Goal: Information Seeking & Learning: Learn about a topic

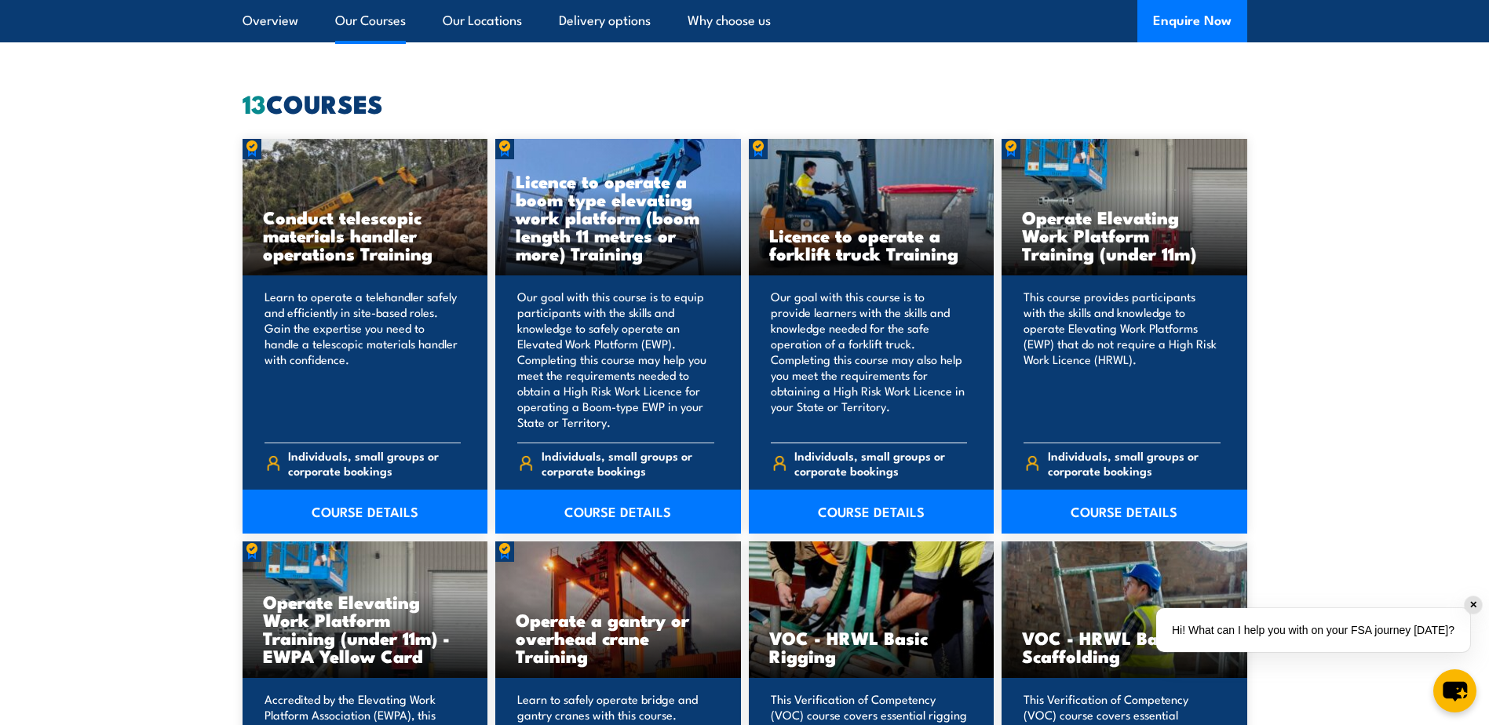
scroll to position [1256, 0]
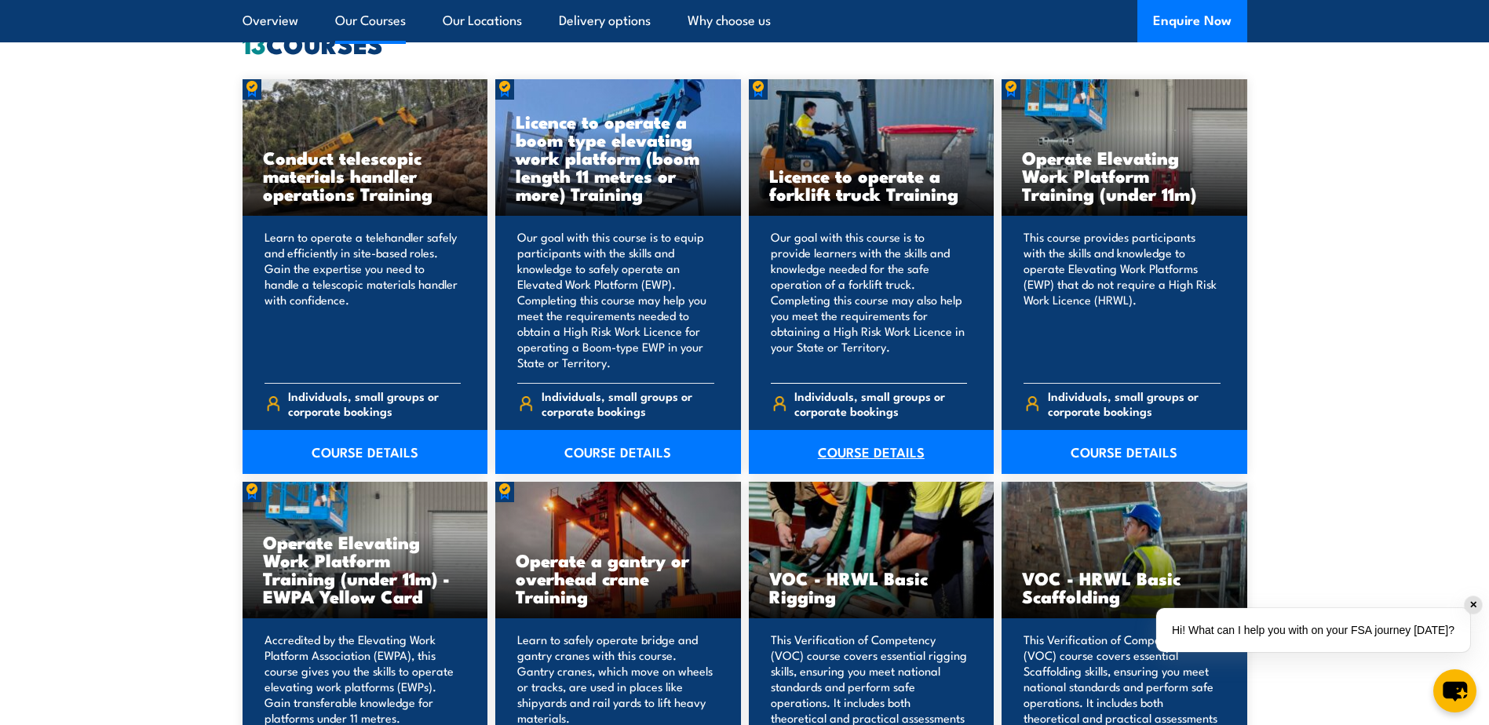
click at [853, 451] on link "COURSE DETAILS" at bounding box center [872, 452] width 246 height 44
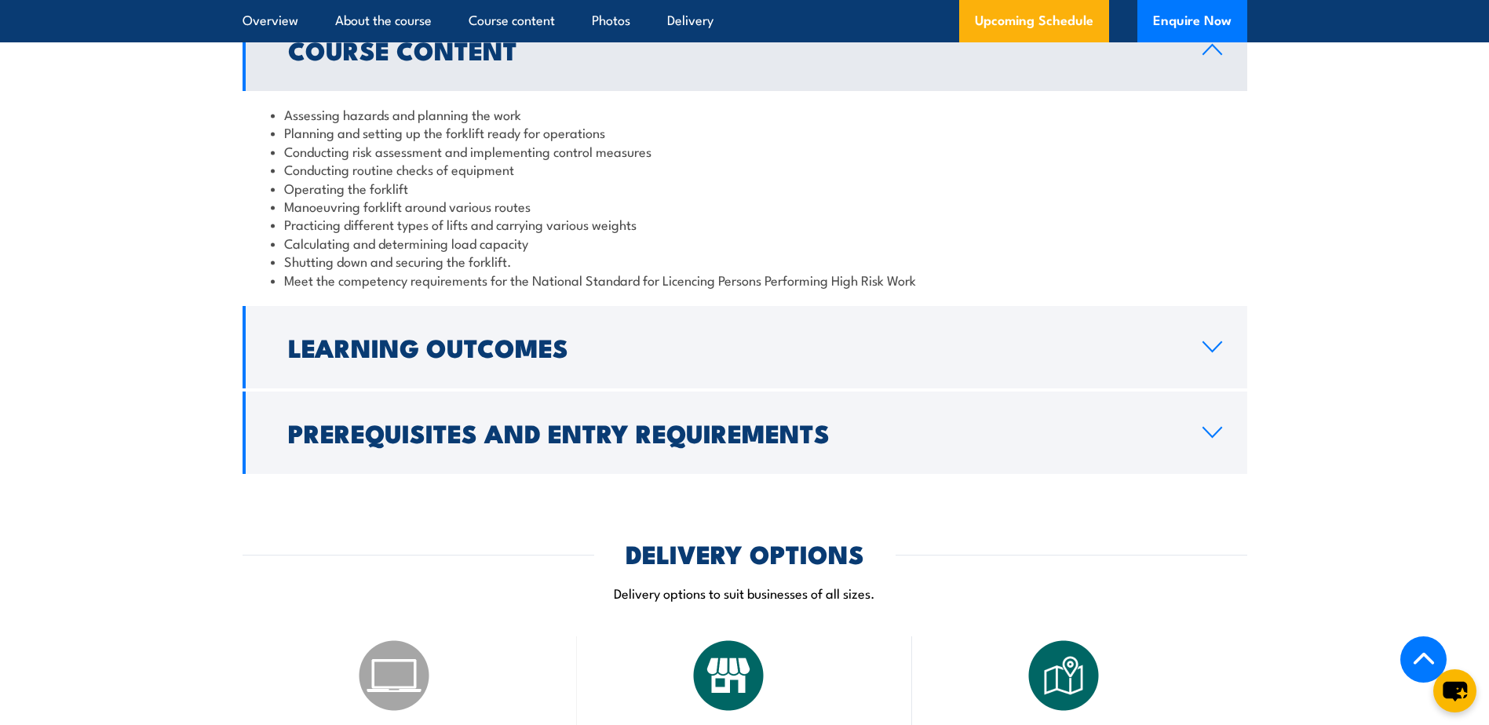
scroll to position [1491, 0]
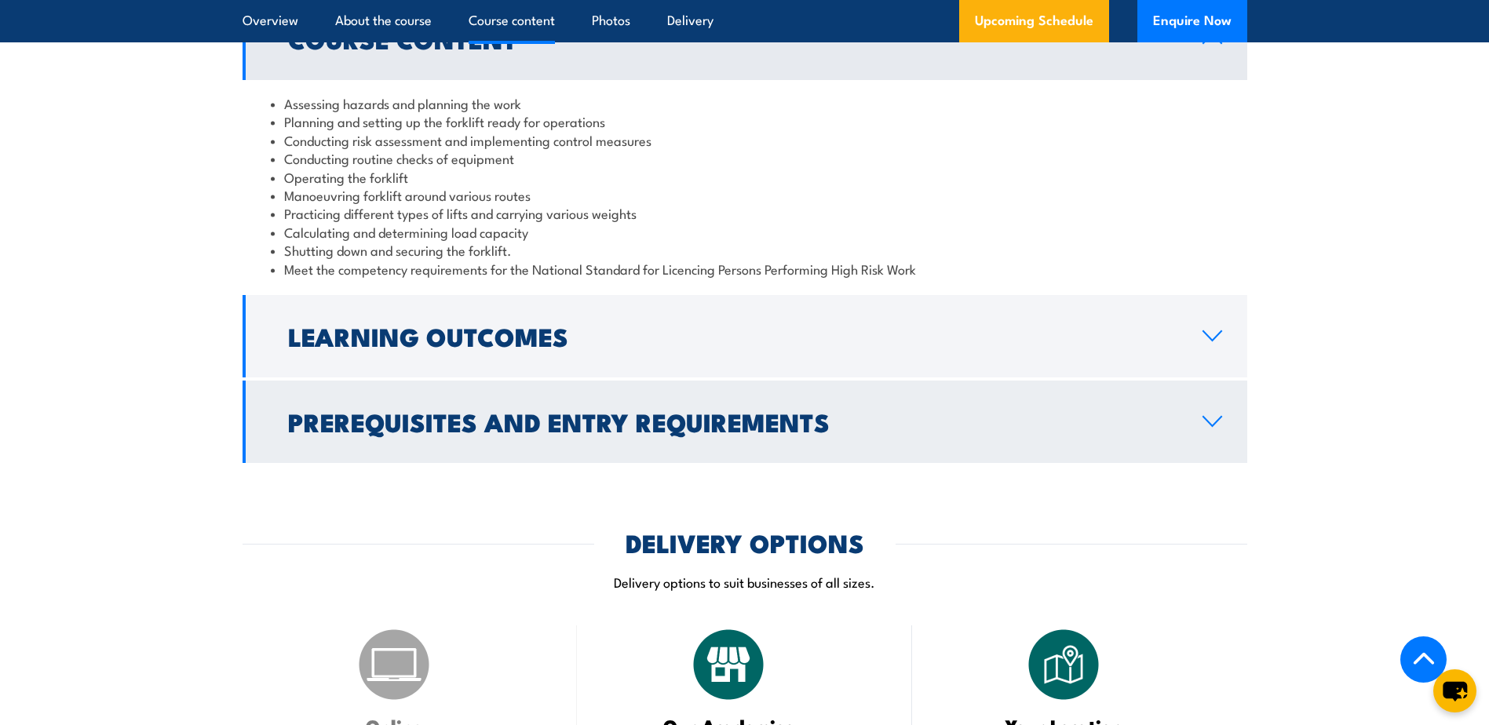
click at [1212, 414] on link "Prerequisites and Entry Requirements" at bounding box center [745, 422] width 1005 height 82
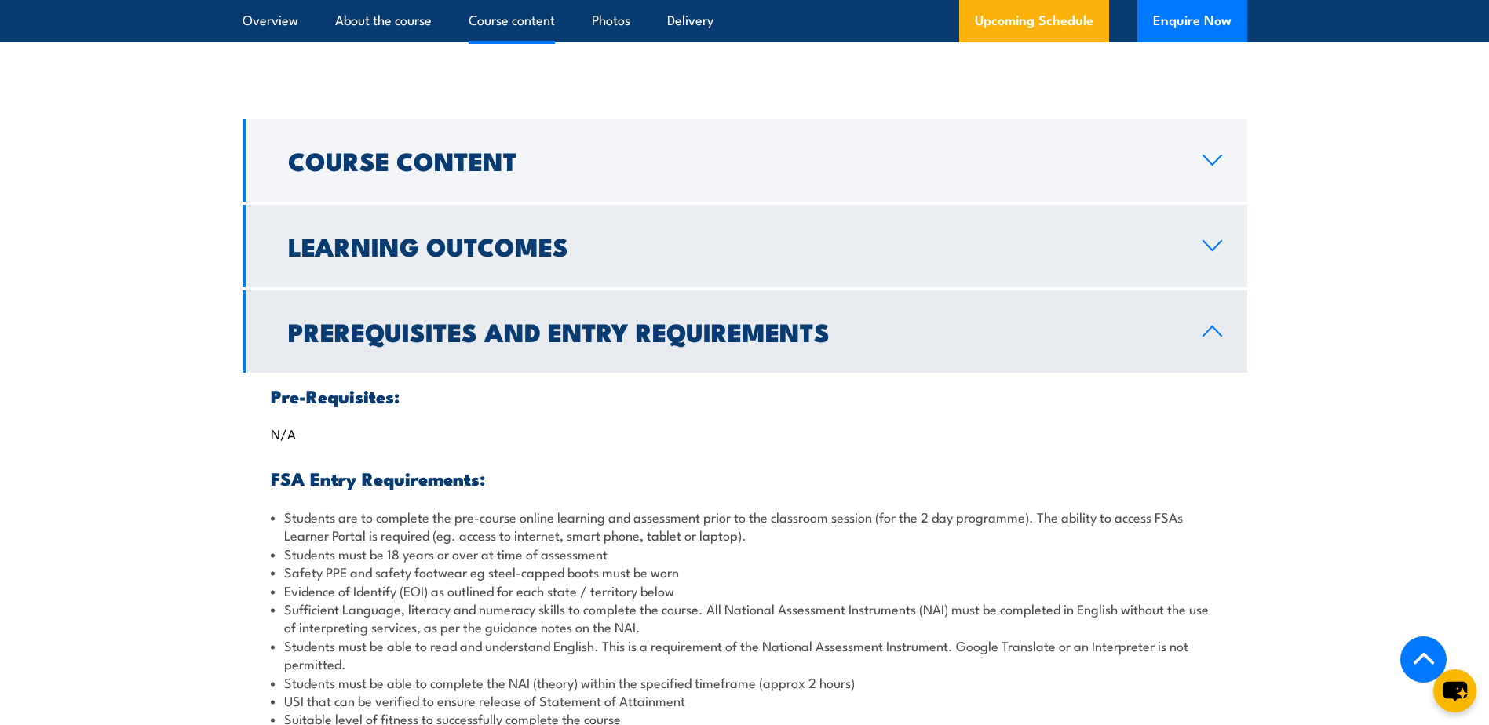
scroll to position [1334, 0]
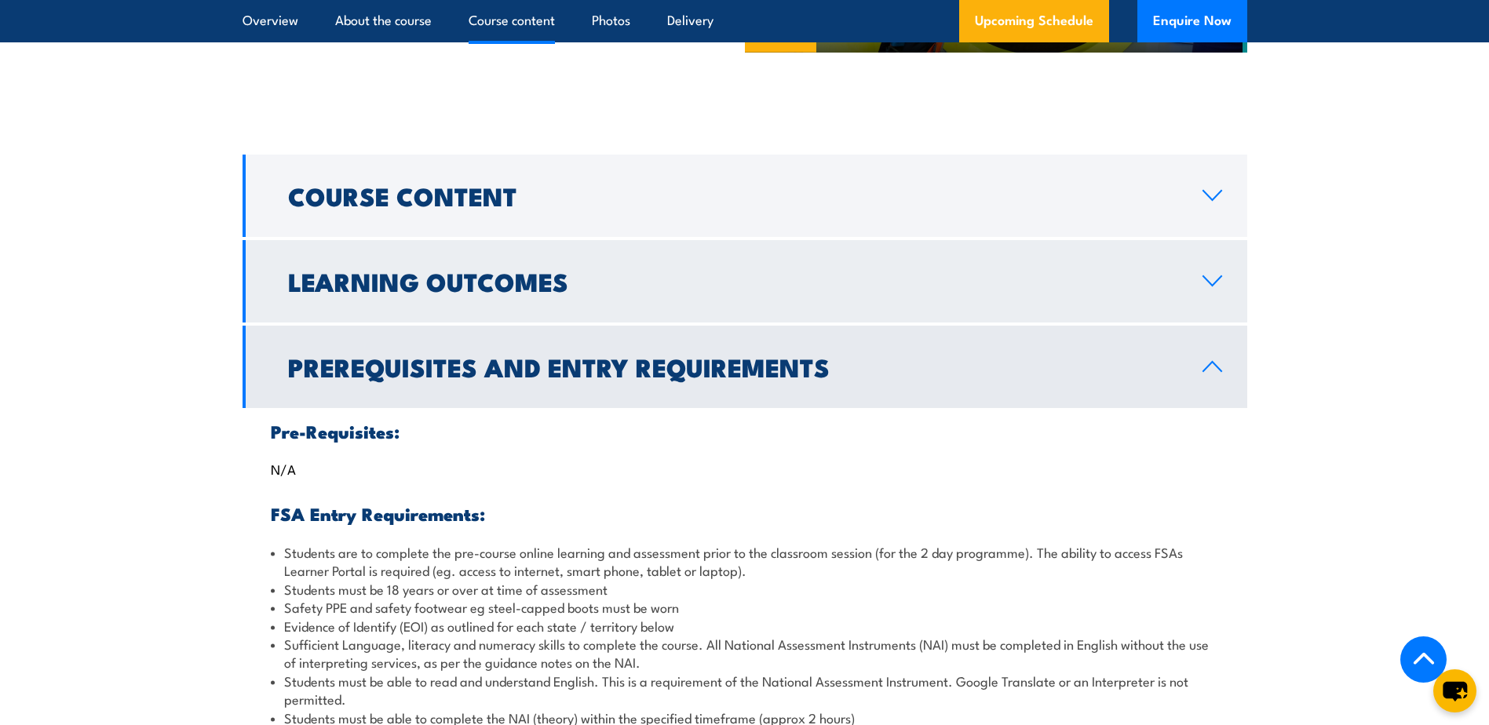
click at [1212, 280] on icon at bounding box center [1212, 281] width 21 height 13
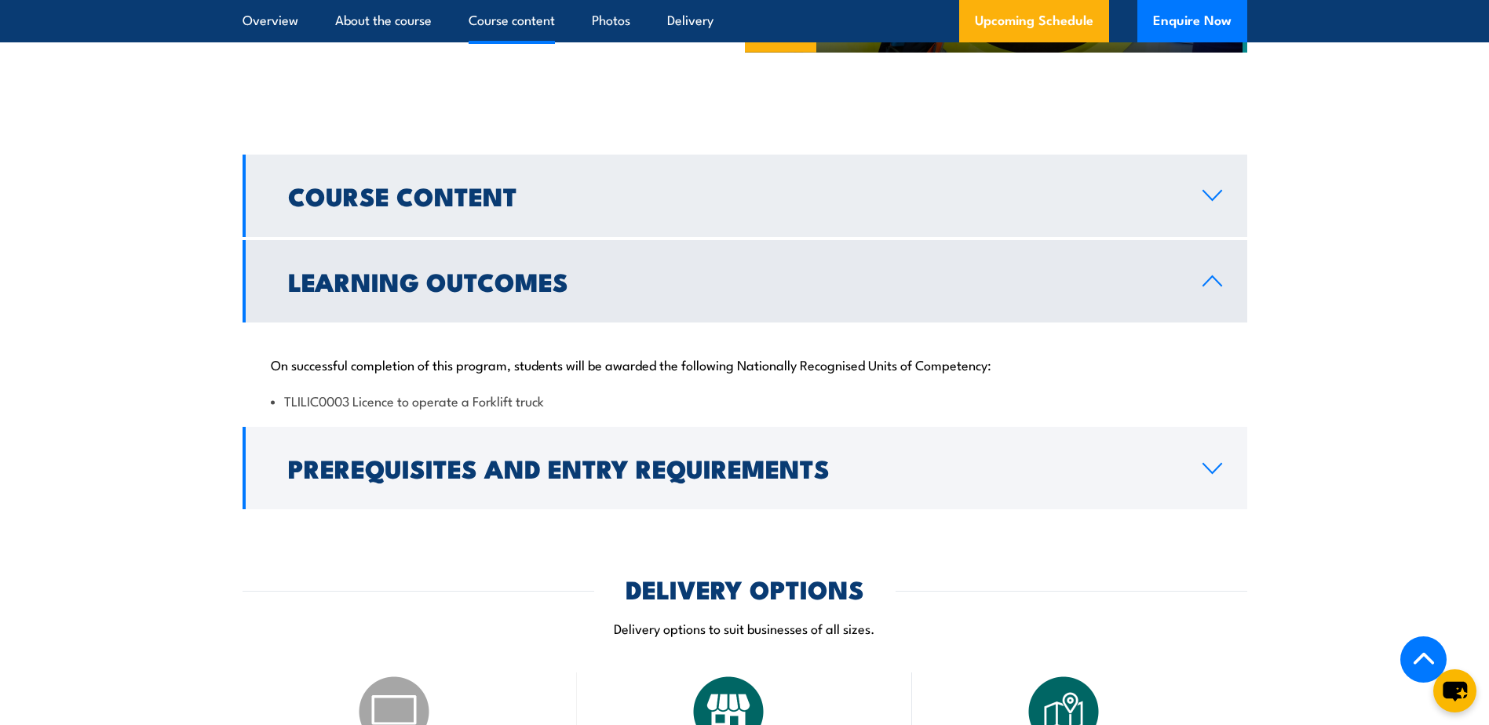
click at [1220, 200] on icon at bounding box center [1212, 195] width 21 height 13
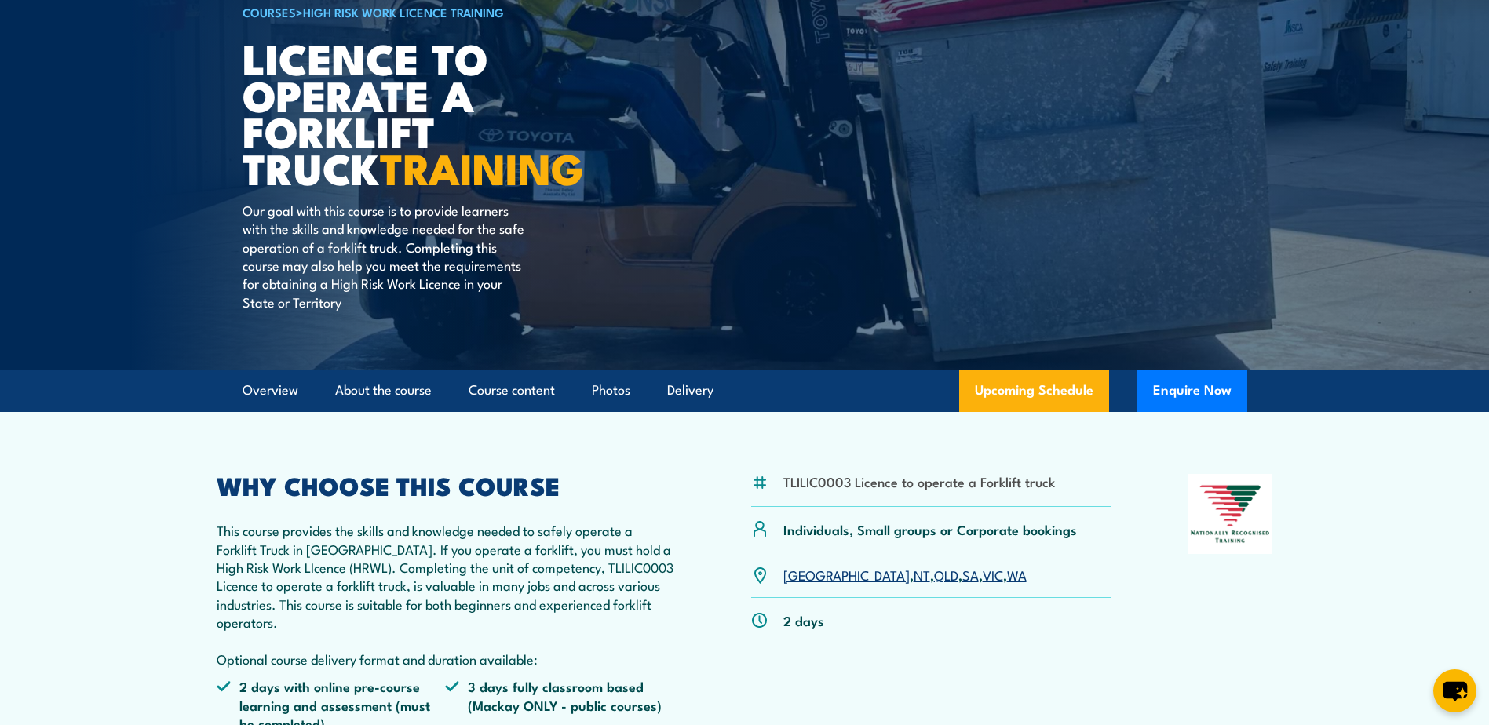
scroll to position [0, 0]
